Goal: Communication & Community: Participate in discussion

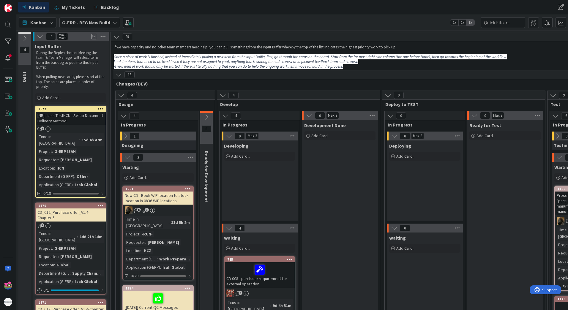
scroll to position [0, 332]
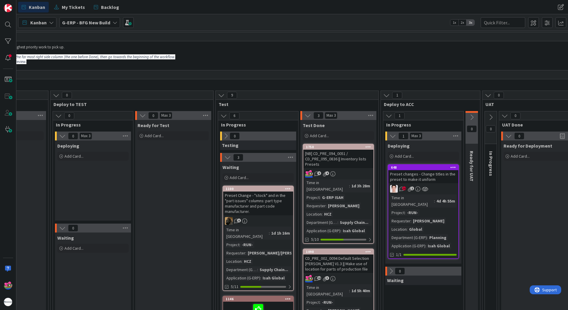
click at [443, 181] on div "Preset changes - Change titles in the preset to make it uniform" at bounding box center [423, 176] width 70 height 13
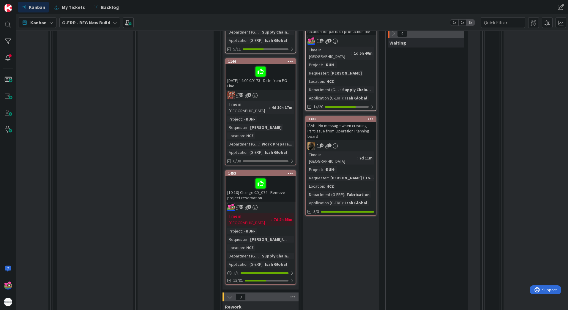
scroll to position [297, 330]
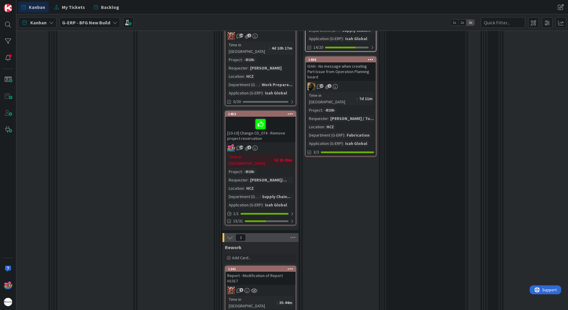
click at [273, 121] on div "[10-10] Change CD_074 - Remove project reservation" at bounding box center [261, 130] width 70 height 26
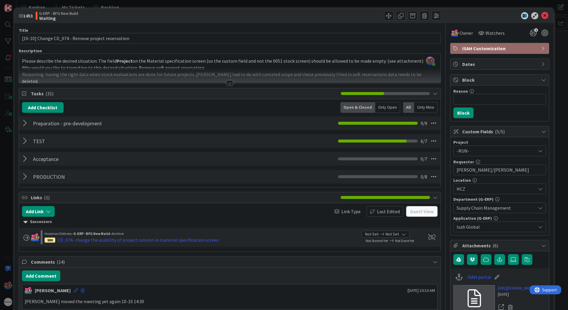
click at [229, 83] on div at bounding box center [229, 83] width 7 height 5
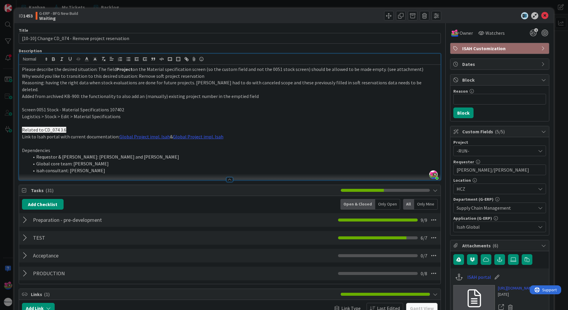
click at [26, 233] on div at bounding box center [26, 238] width 8 height 11
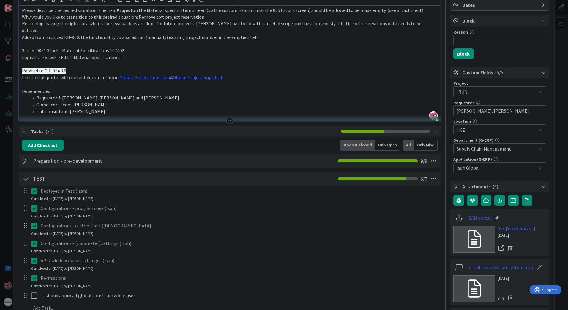
scroll to position [59, 0]
click at [23, 173] on div at bounding box center [26, 178] width 8 height 11
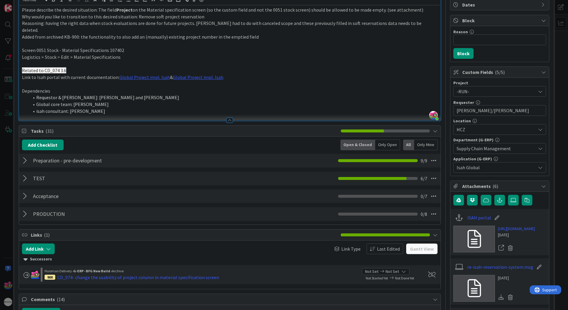
scroll to position [0, 0]
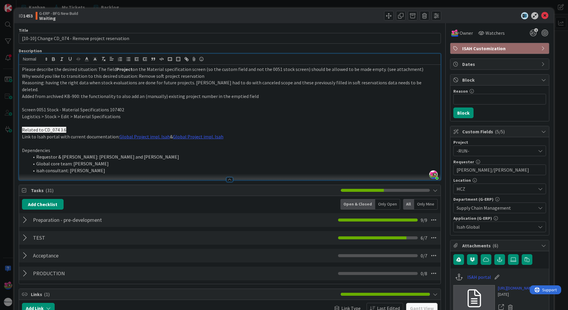
click at [26, 233] on div at bounding box center [26, 238] width 8 height 11
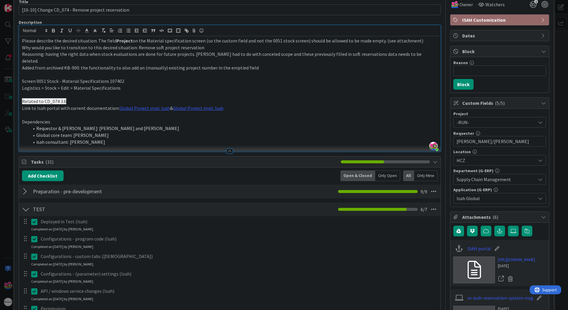
scroll to position [30, 0]
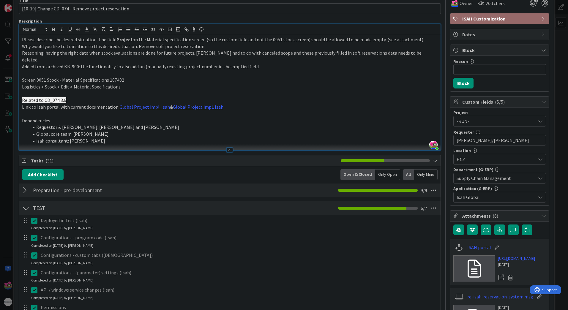
click at [228, 148] on div at bounding box center [229, 150] width 7 height 5
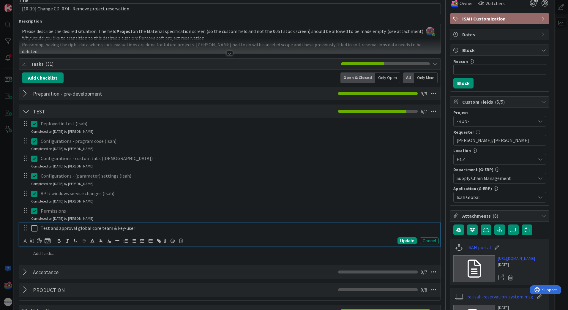
click at [36, 230] on icon at bounding box center [34, 228] width 6 height 7
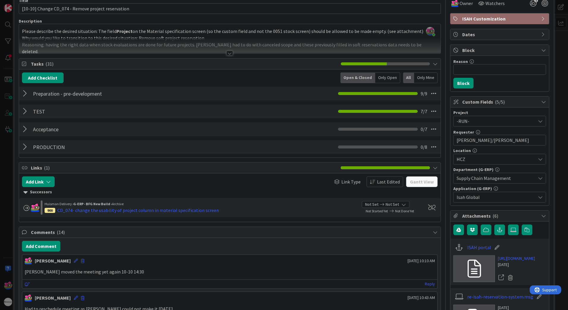
click at [26, 133] on div at bounding box center [26, 129] width 8 height 11
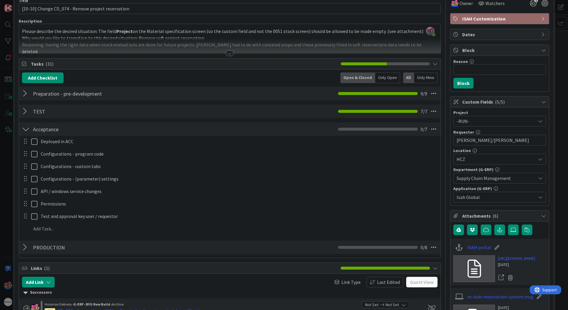
scroll to position [0, 0]
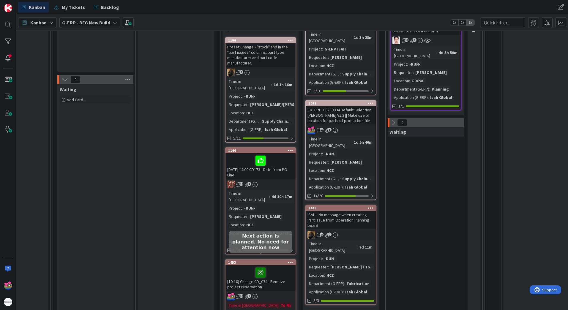
click at [259, 268] on icon at bounding box center [261, 273] width 10 height 10
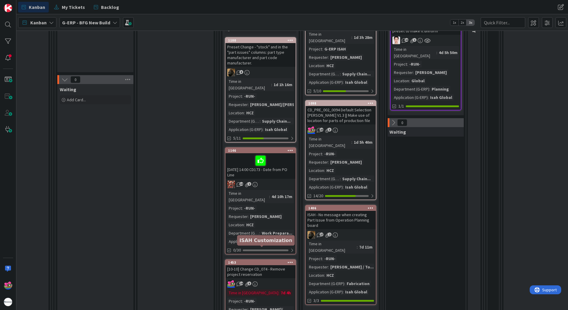
click at [256, 261] on div "1453" at bounding box center [261, 263] width 67 height 4
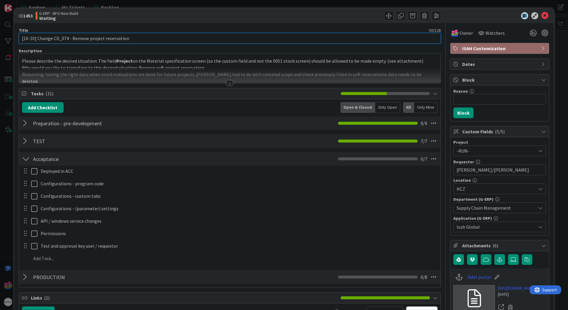
drag, startPoint x: 30, startPoint y: 38, endPoint x: 11, endPoint y: 38, distance: 19.3
click at [11, 38] on div "ID 1453 G-ERP - BFG New Build Waiting Title 50 / 128 [10-10] Change CD_074 - Re…" at bounding box center [284, 155] width 568 height 310
type input "Change CD_074 - Remove project reservation"
click at [542, 16] on icon at bounding box center [545, 15] width 7 height 7
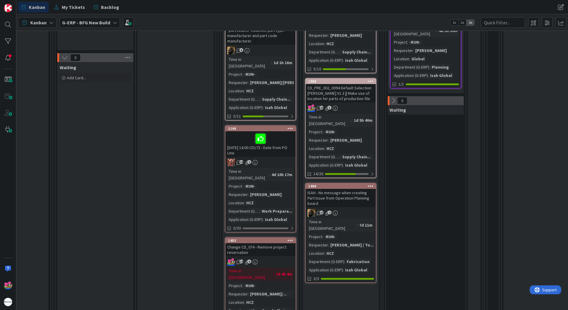
scroll to position [208, 330]
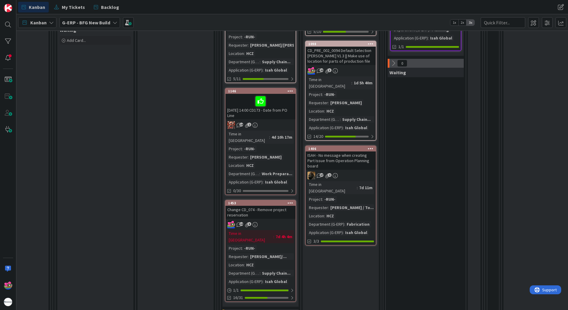
click at [273, 206] on div "Change CD_074 - Remove project reservation" at bounding box center [261, 212] width 70 height 13
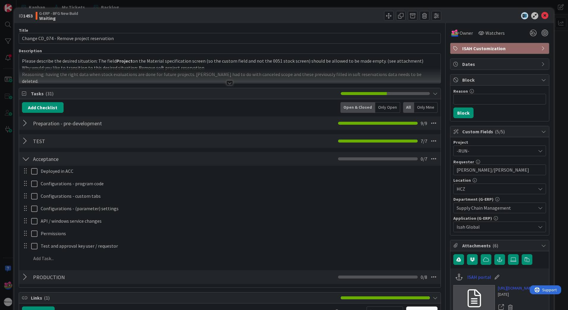
scroll to position [208, 0]
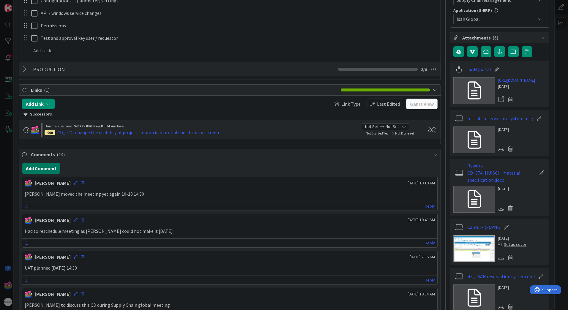
click at [51, 167] on button "Add Comment" at bounding box center [41, 168] width 38 height 11
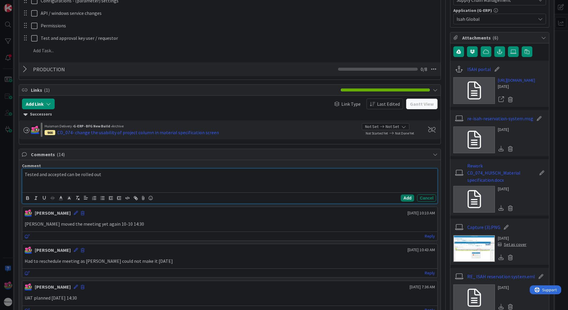
click at [402, 199] on button "Add" at bounding box center [407, 198] width 13 height 7
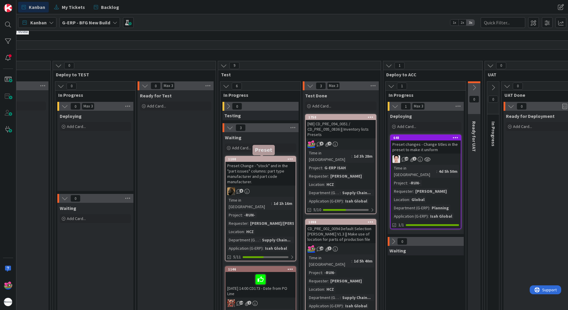
click at [264, 159] on div "1100" at bounding box center [261, 159] width 67 height 4
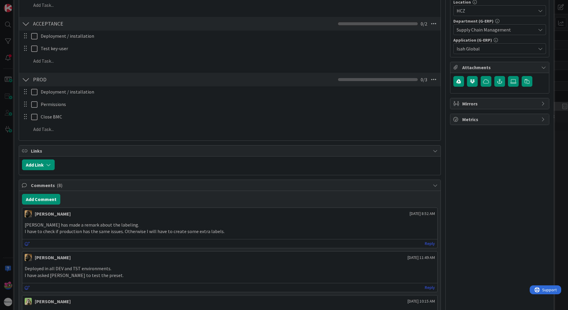
scroll to position [297, 0]
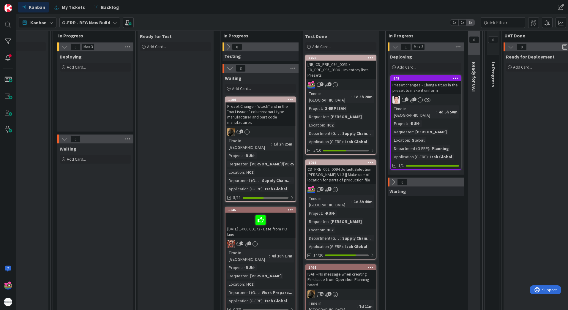
scroll to position [0, 330]
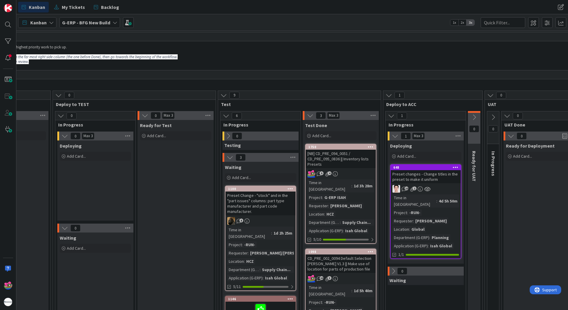
click at [476, 118] on icon at bounding box center [474, 117] width 7 height 7
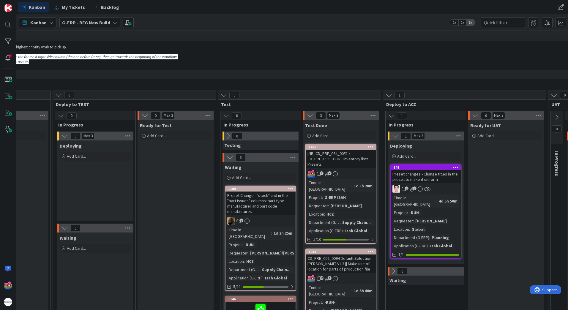
click at [476, 118] on icon at bounding box center [475, 115] width 7 height 7
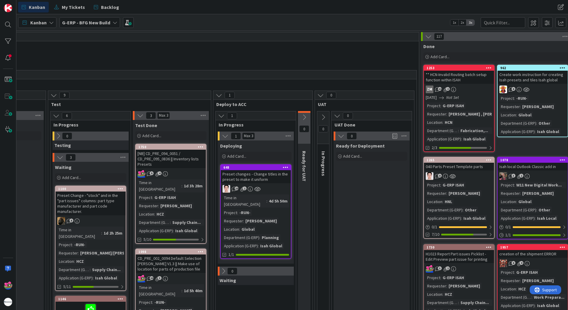
scroll to position [0, 503]
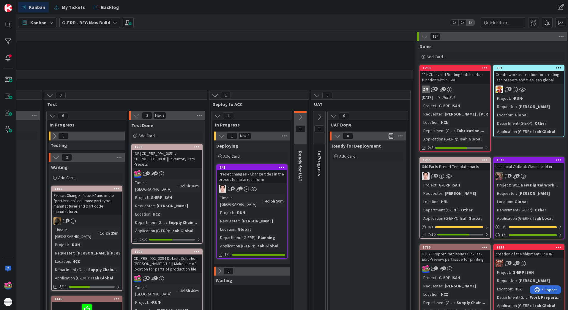
click at [300, 119] on icon at bounding box center [300, 117] width 7 height 7
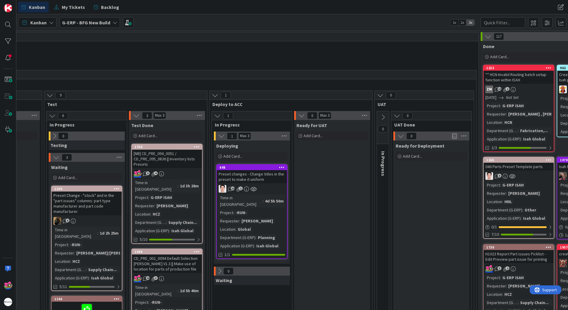
click at [298, 117] on button at bounding box center [302, 116] width 8 height 8
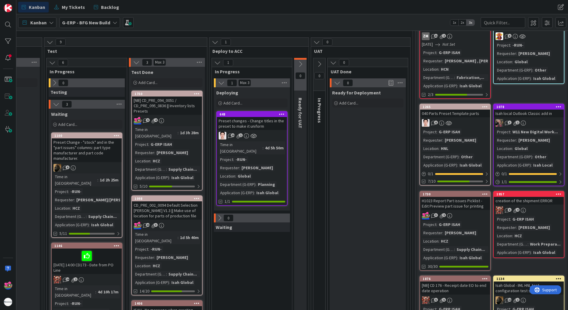
scroll to position [149, 503]
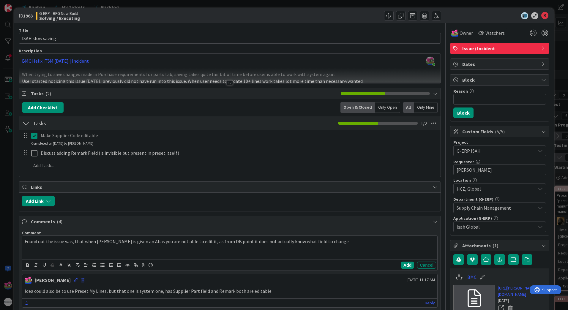
scroll to position [921, 0]
click at [329, 248] on div "Found out the issue was, that when Field is given an Alias you are not able to …" at bounding box center [229, 248] width 415 height 24
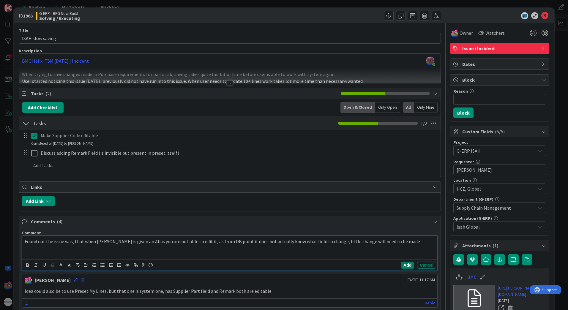
click at [404, 266] on button "Add" at bounding box center [407, 265] width 13 height 7
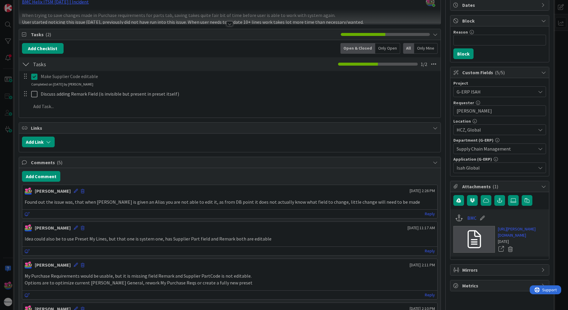
scroll to position [59, 0]
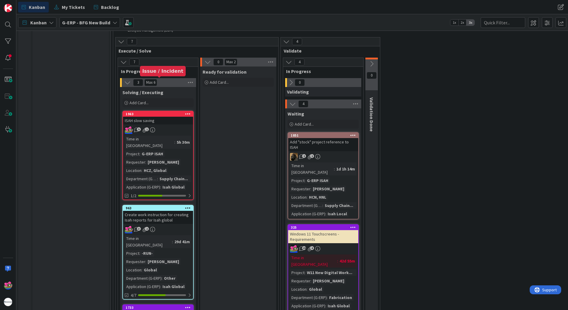
click at [158, 112] on div "1963" at bounding box center [159, 114] width 67 height 4
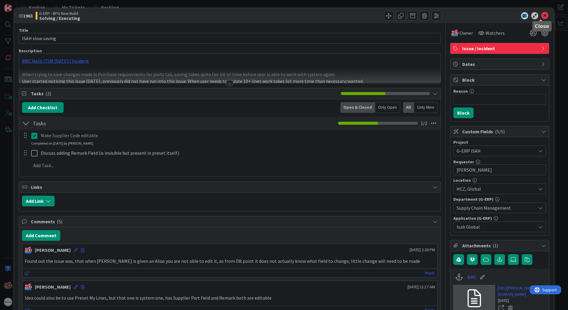
click at [542, 15] on icon at bounding box center [545, 15] width 7 height 7
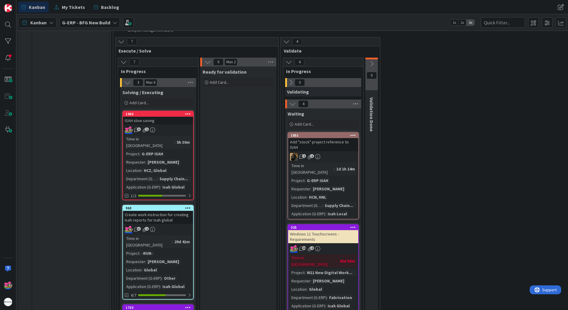
click at [181, 211] on div "Create work instruction for creating Isah reports for Isah global" at bounding box center [158, 217] width 70 height 13
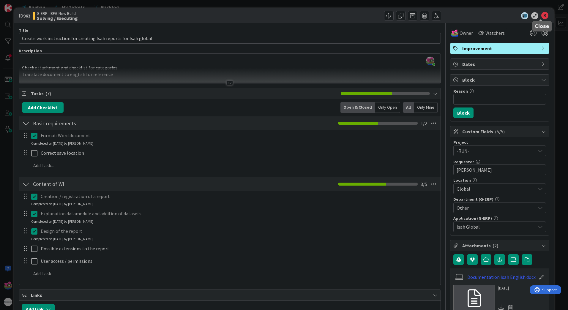
click at [543, 18] on icon at bounding box center [545, 15] width 7 height 7
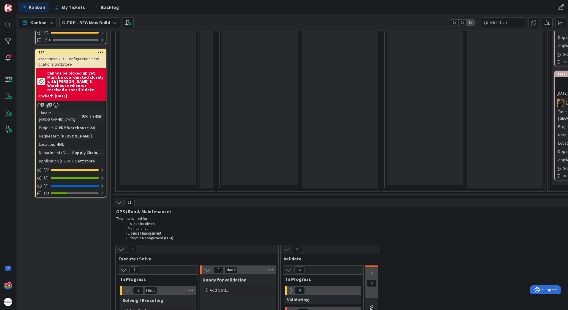
scroll to position [951, 0]
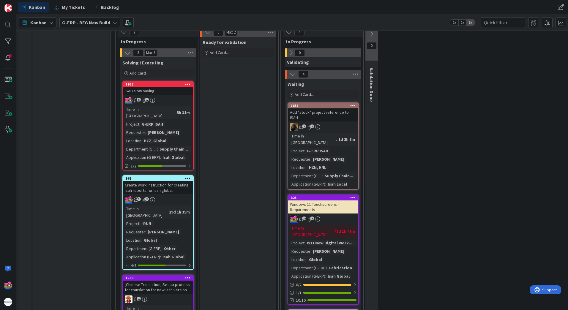
click at [158, 181] on div "Create work instruction for creating Isah reports for Isah global" at bounding box center [158, 187] width 70 height 13
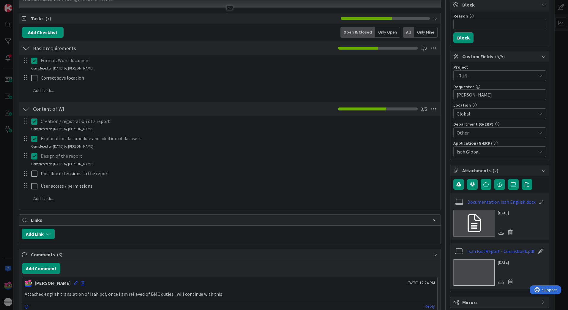
scroll to position [73, 0]
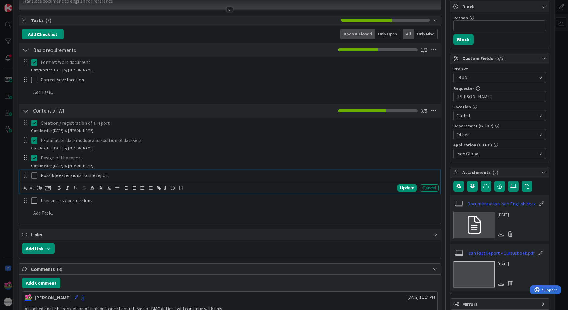
click at [36, 176] on icon at bounding box center [34, 175] width 6 height 7
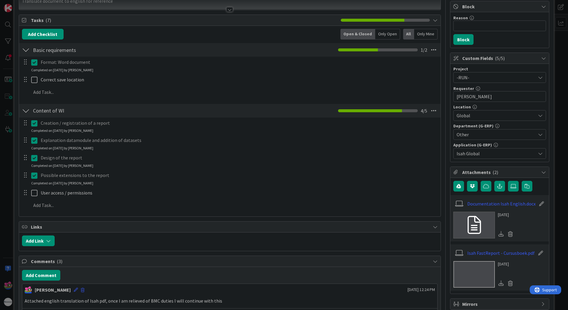
scroll to position [0, 0]
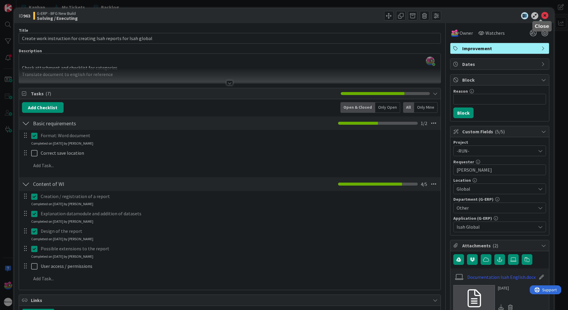
click at [542, 16] on icon at bounding box center [545, 15] width 7 height 7
